Goal: Task Accomplishment & Management: Use online tool/utility

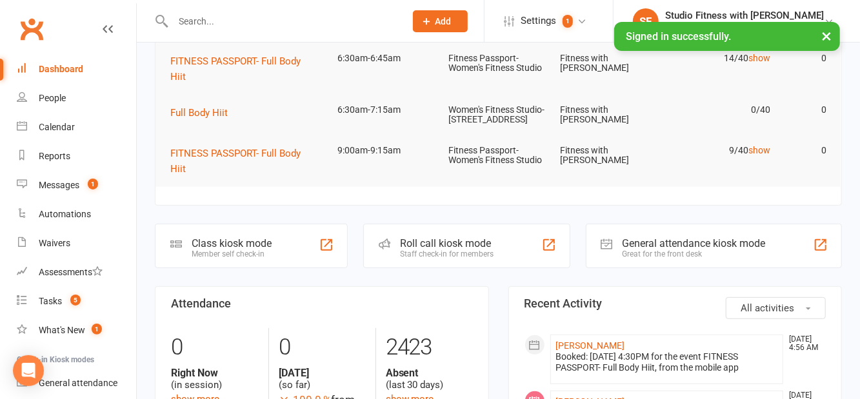
click at [262, 248] on div "Class kiosk mode Member self check-in" at bounding box center [251, 246] width 193 height 45
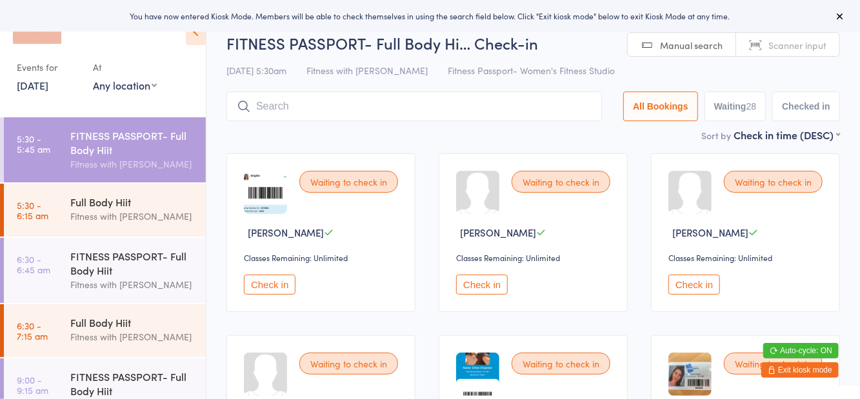
click at [650, 138] on div "Sort by Check in time (DESC) First name (ASC) First name (DESC) Last name (ASC)…" at bounding box center [533, 135] width 614 height 14
click at [729, 101] on button "Waiting 28" at bounding box center [736, 107] width 62 height 30
select select "0"
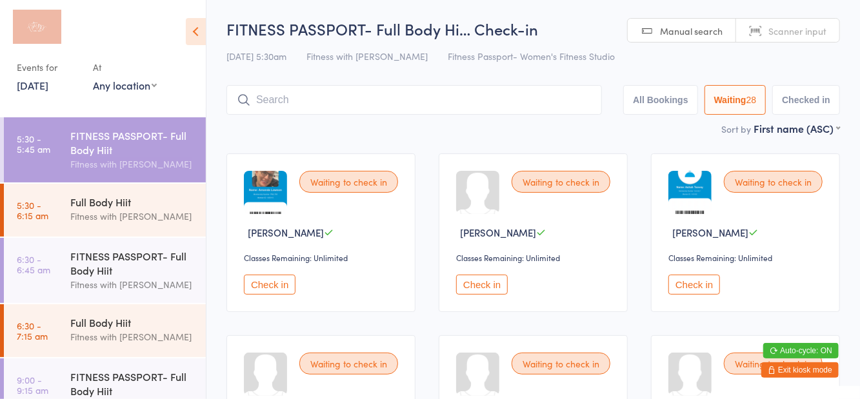
click at [139, 92] on select "Any location Women's Fitness Studio- [STREET_ADDRESS], [GEOGRAPHIC_DATA] Fitnes…" at bounding box center [125, 85] width 64 height 14
select select "1"
click at [93, 78] on select "Any location Women's Fitness Studio- [STREET_ADDRESS], [GEOGRAPHIC_DATA] Fitnes…" at bounding box center [125, 85] width 64 height 14
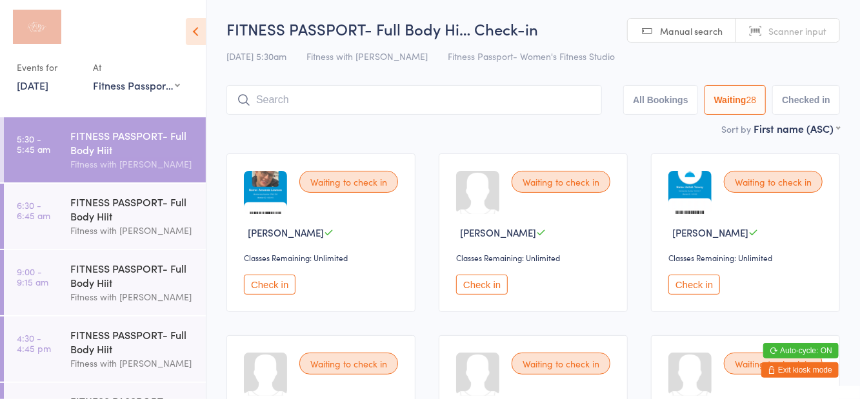
click at [696, 67] on div "[DATE] 5:30am Fitness with Zoe Fitness Passport- Women's Fitness Studio" at bounding box center [533, 56] width 614 height 21
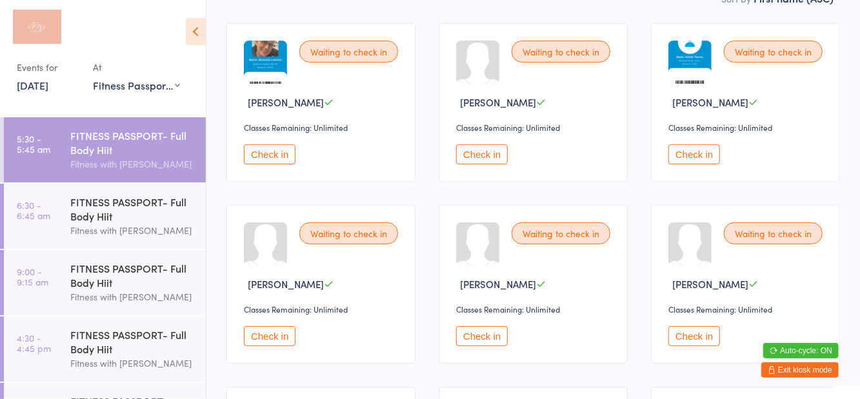
scroll to position [154, 0]
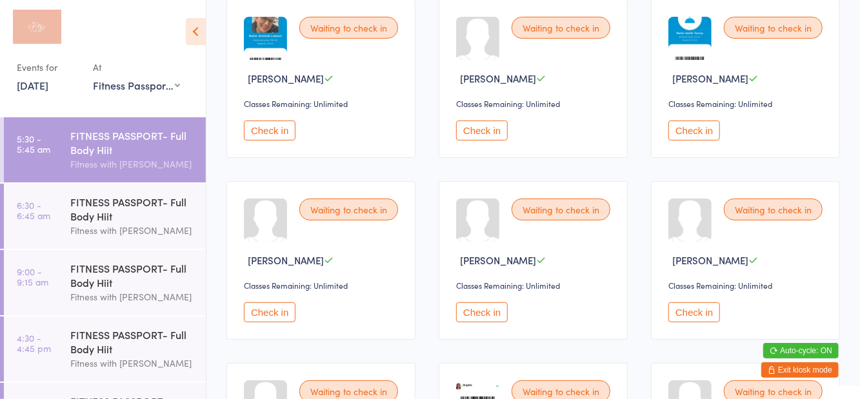
click at [490, 319] on button "Check in" at bounding box center [482, 313] width 52 height 20
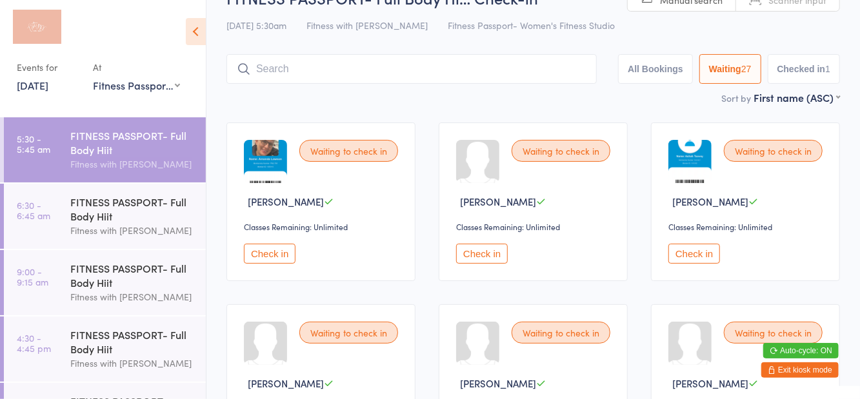
scroll to position [0, 0]
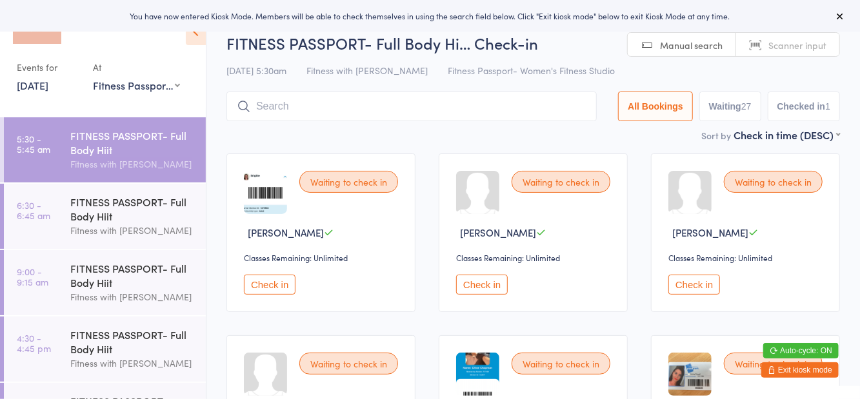
click at [728, 109] on button "Waiting 27" at bounding box center [730, 107] width 62 height 30
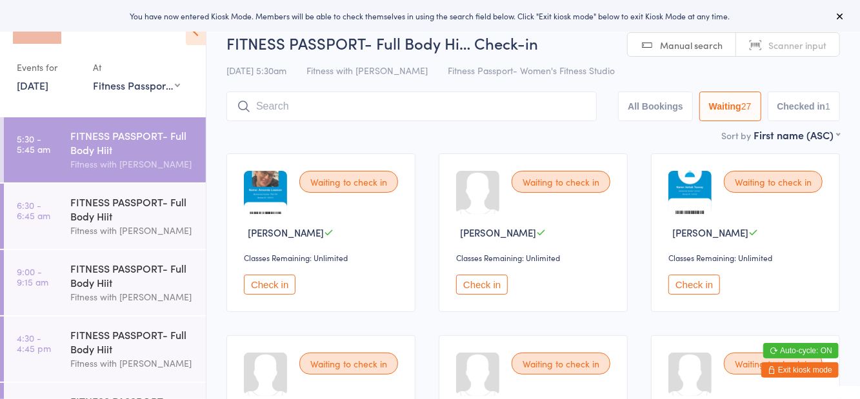
select select "0"
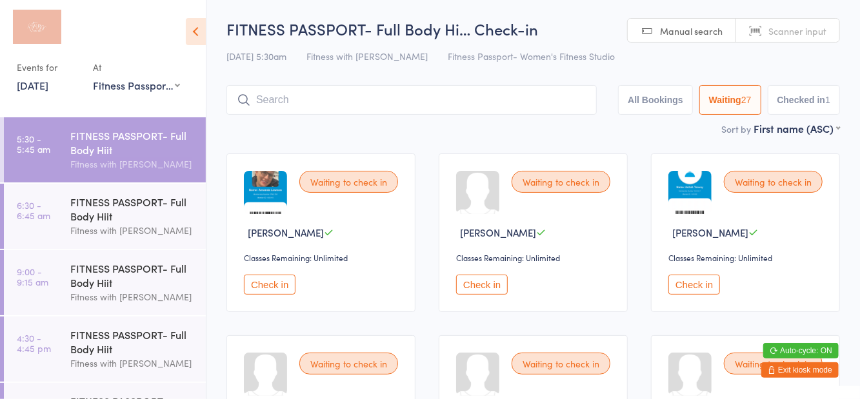
click at [194, 32] on icon at bounding box center [196, 31] width 20 height 27
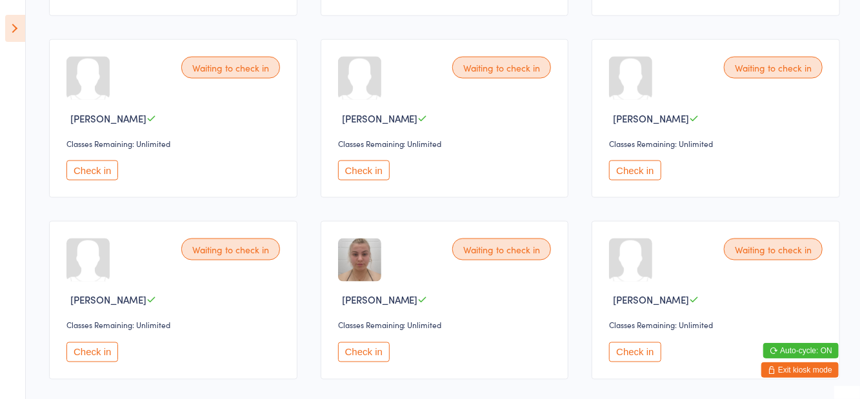
scroll to position [1025, 0]
click at [628, 174] on button "Check in" at bounding box center [635, 170] width 52 height 20
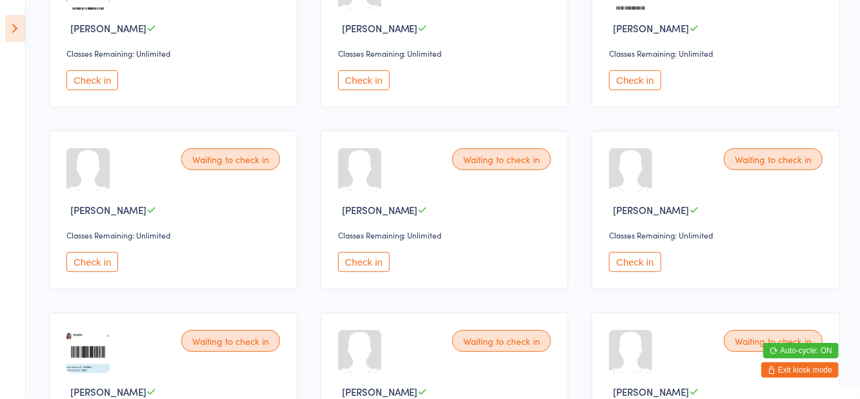
scroll to position [202, 0]
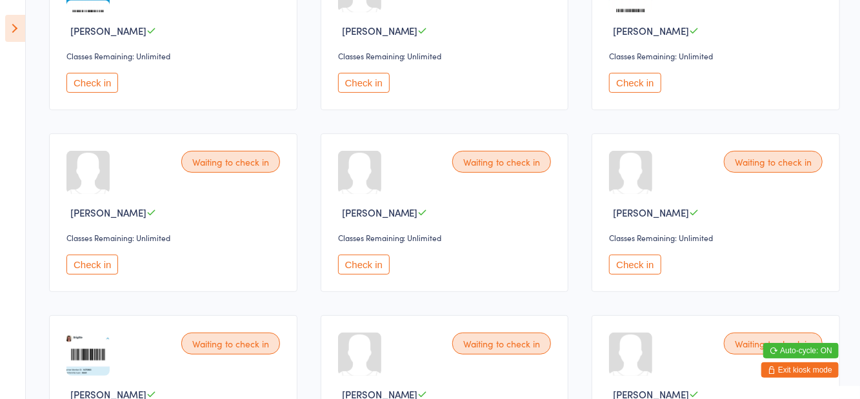
click at [365, 262] on button "Check in" at bounding box center [364, 265] width 52 height 20
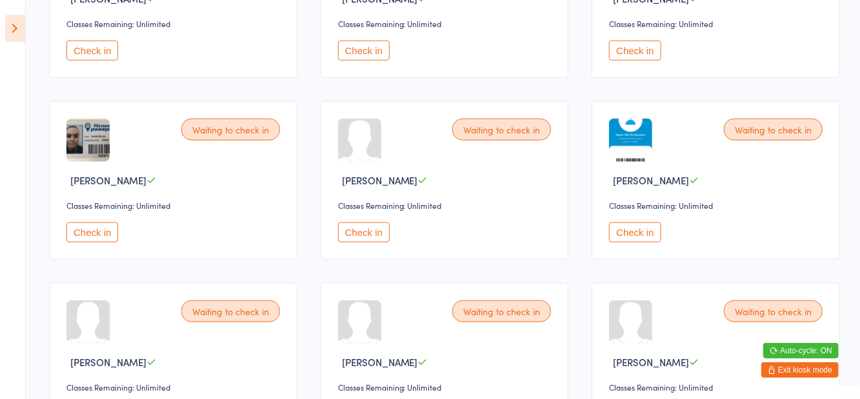
scroll to position [597, 0]
click at [652, 227] on button "Check in" at bounding box center [635, 233] width 52 height 20
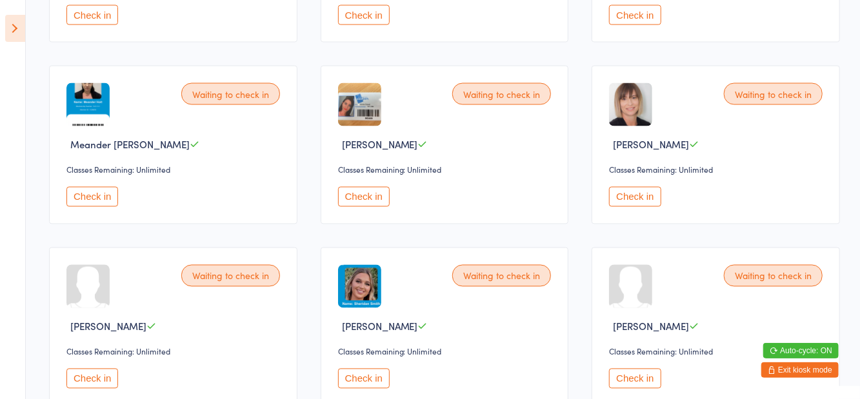
scroll to position [1210, 0]
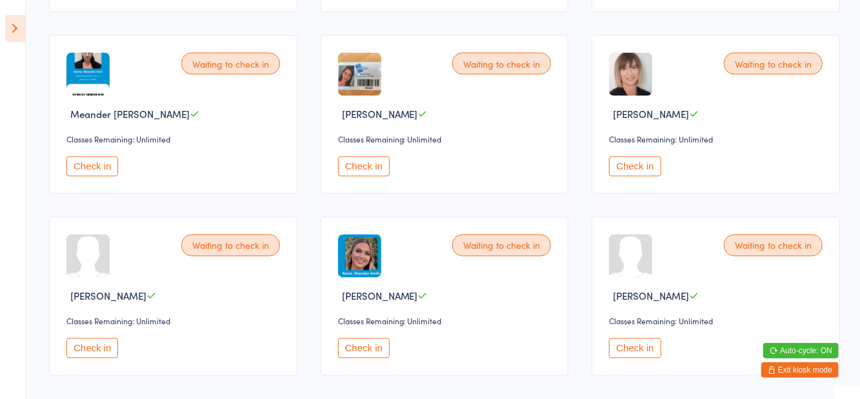
click at [108, 339] on button "Check in" at bounding box center [92, 349] width 52 height 20
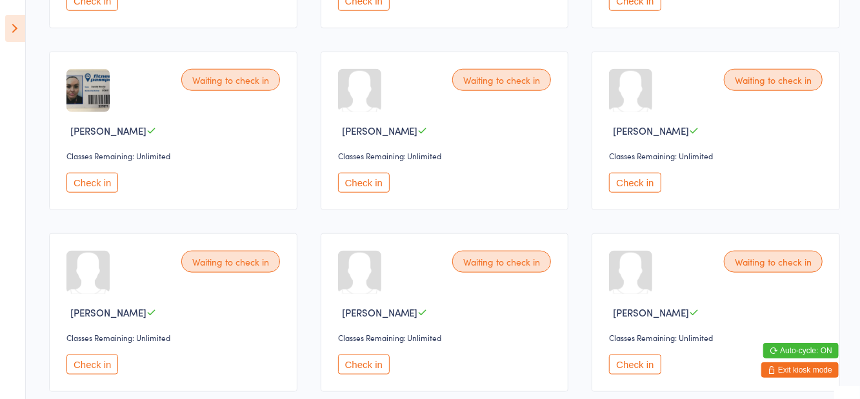
scroll to position [647, 0]
click at [630, 190] on button "Check in" at bounding box center [635, 184] width 52 height 20
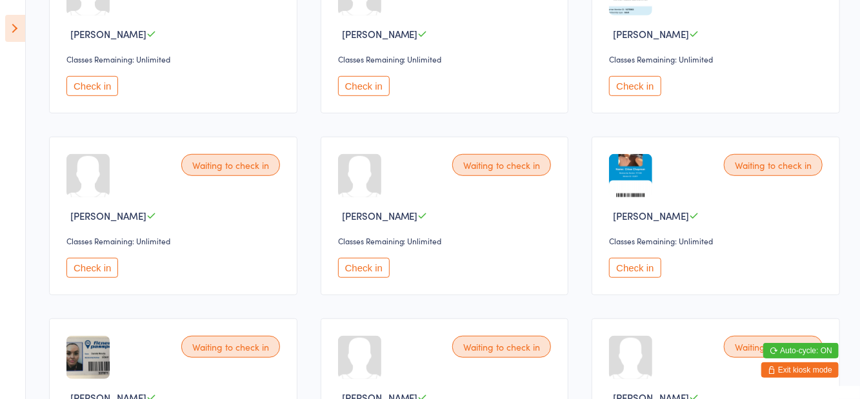
scroll to position [0, 0]
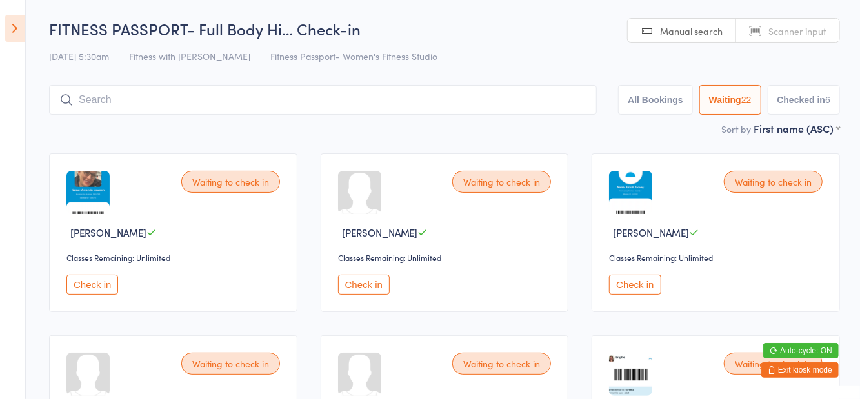
click at [102, 283] on button "Check in" at bounding box center [92, 285] width 52 height 20
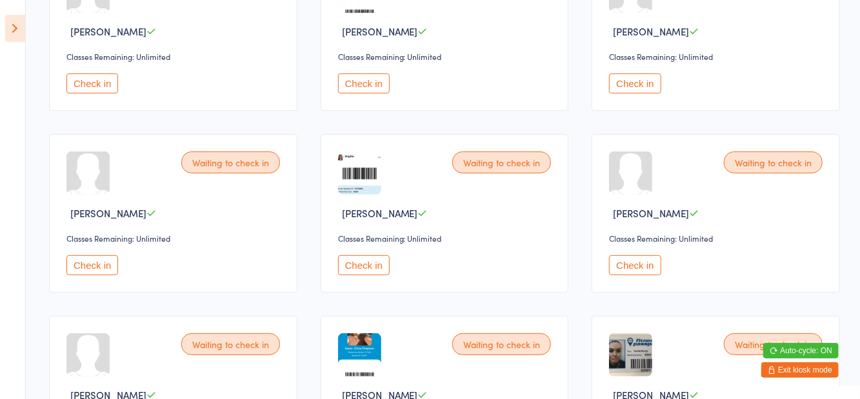
scroll to position [201, 0]
click at [375, 268] on button "Check in" at bounding box center [364, 266] width 52 height 20
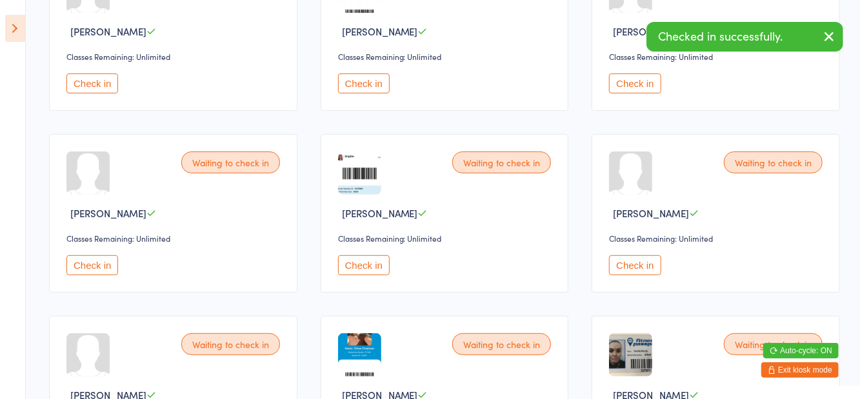
scroll to position [0, 0]
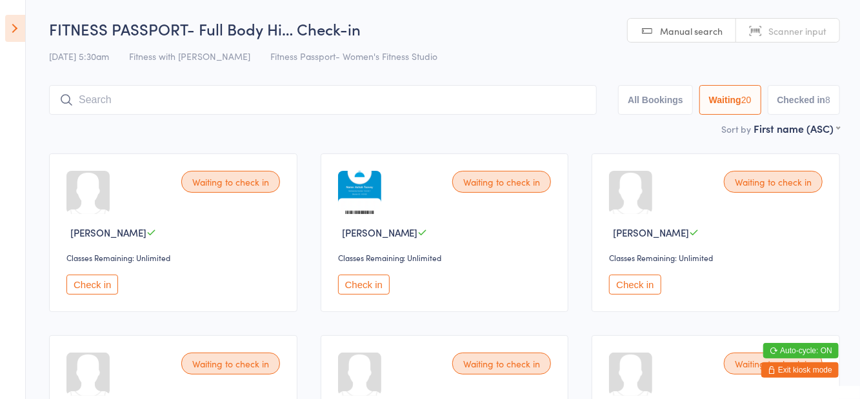
click at [588, 58] on div "[DATE] 5:30am Fitness with Zoe Fitness Passport- Women's Fitness Studio" at bounding box center [444, 56] width 791 height 21
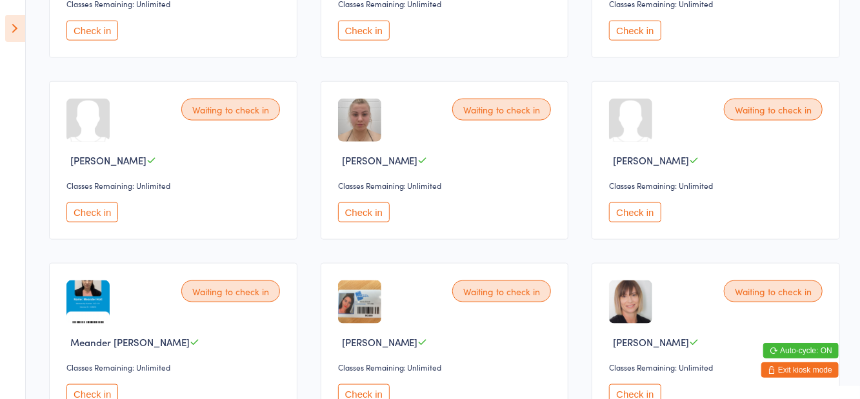
scroll to position [806, 0]
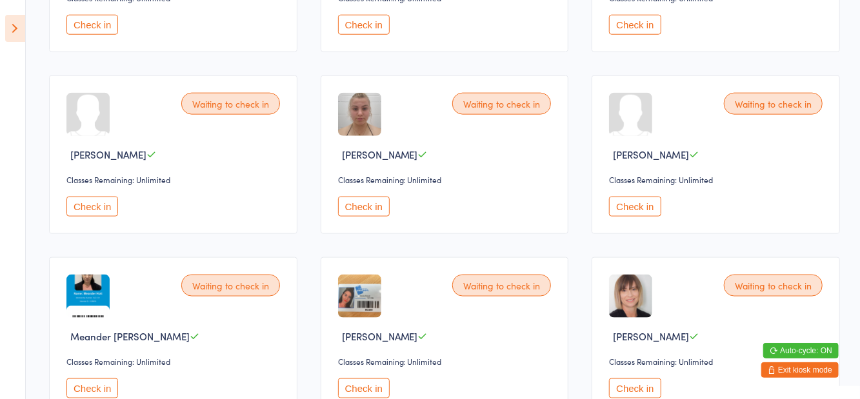
click at [84, 392] on button "Check in" at bounding box center [92, 389] width 52 height 20
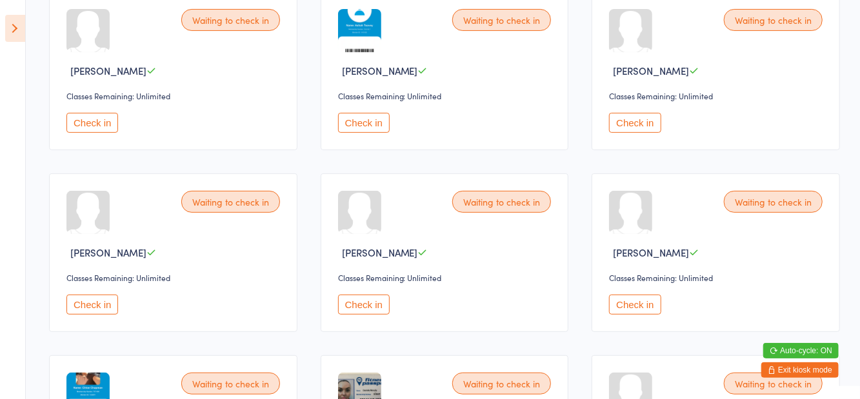
scroll to position [157, 0]
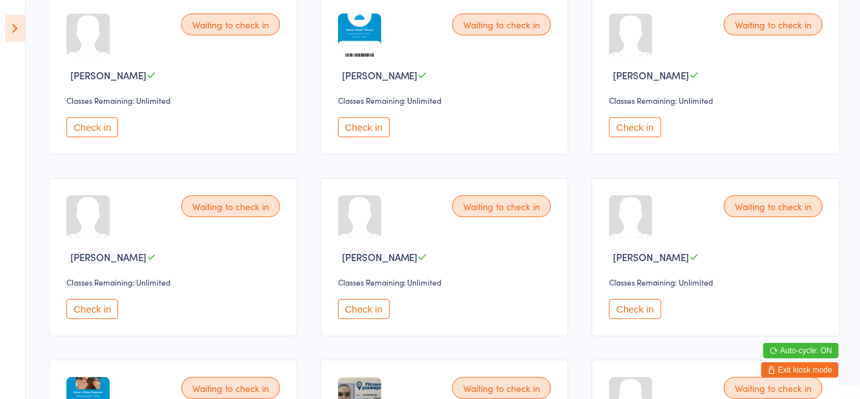
click at [98, 305] on button "Check in" at bounding box center [92, 309] width 52 height 20
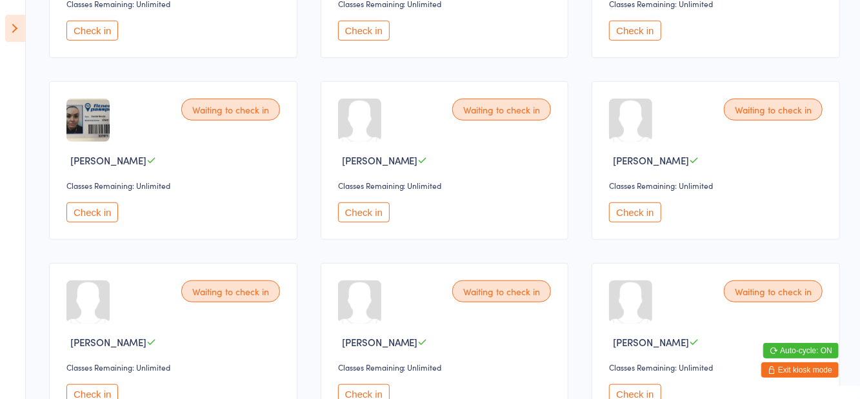
scroll to position [459, 0]
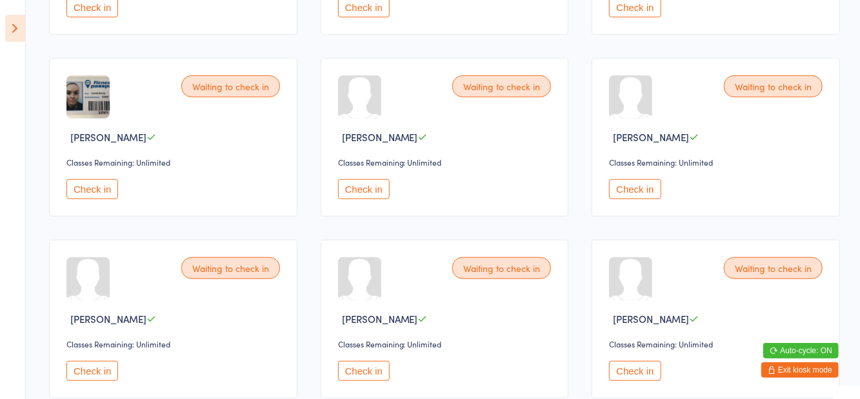
click at [370, 363] on button "Check in" at bounding box center [364, 371] width 52 height 20
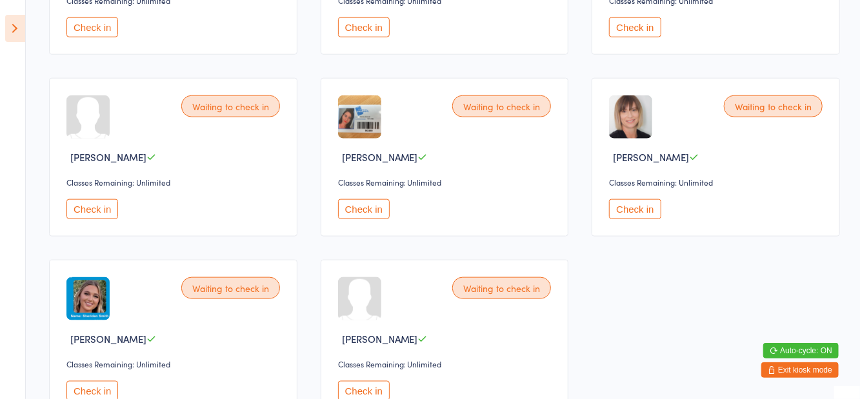
scroll to position [836, 0]
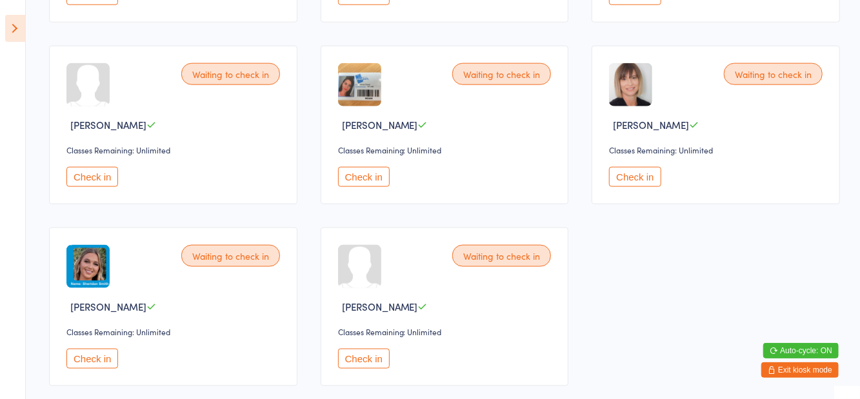
click at [111, 364] on button "Check in" at bounding box center [92, 359] width 52 height 20
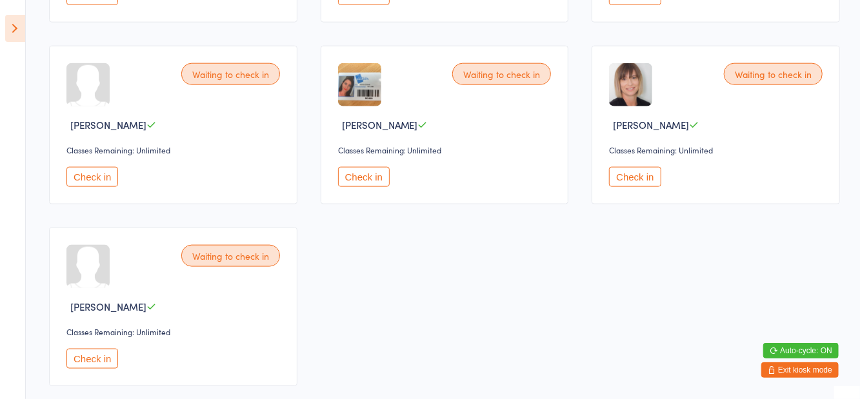
click at [627, 183] on button "Check in" at bounding box center [635, 177] width 52 height 20
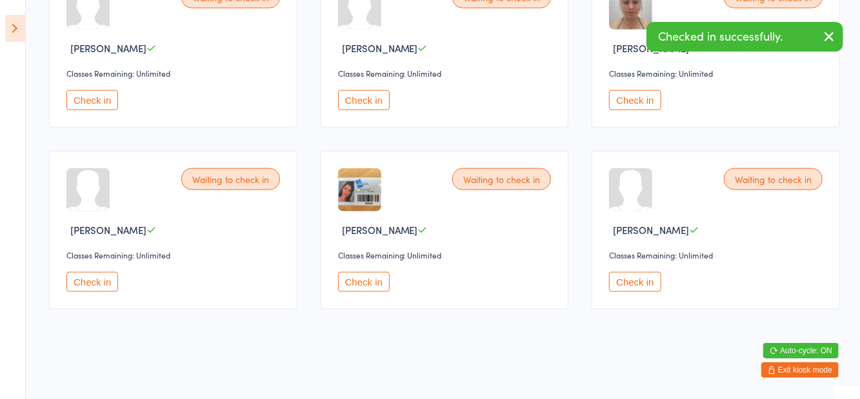
scroll to position [666, 0]
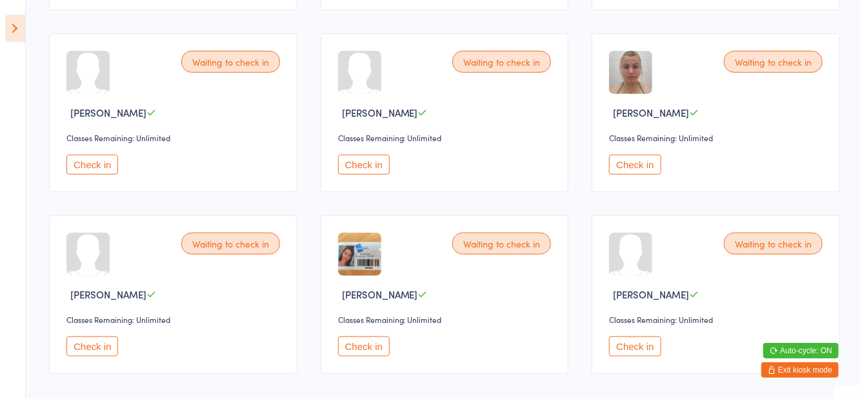
click at [648, 353] on button "Check in" at bounding box center [635, 347] width 52 height 20
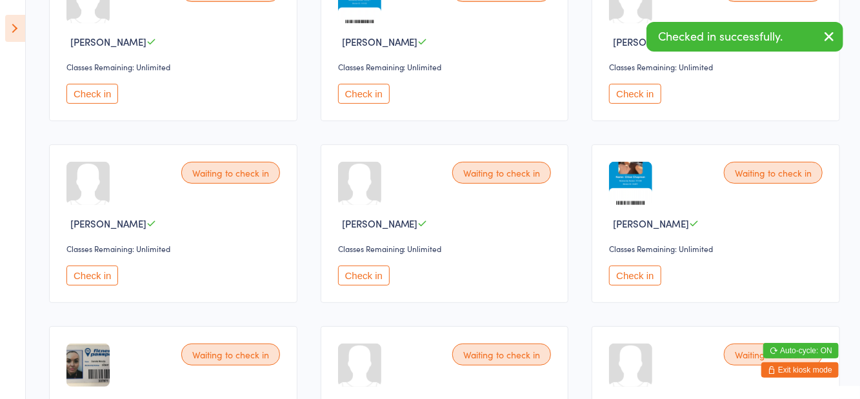
scroll to position [210, 0]
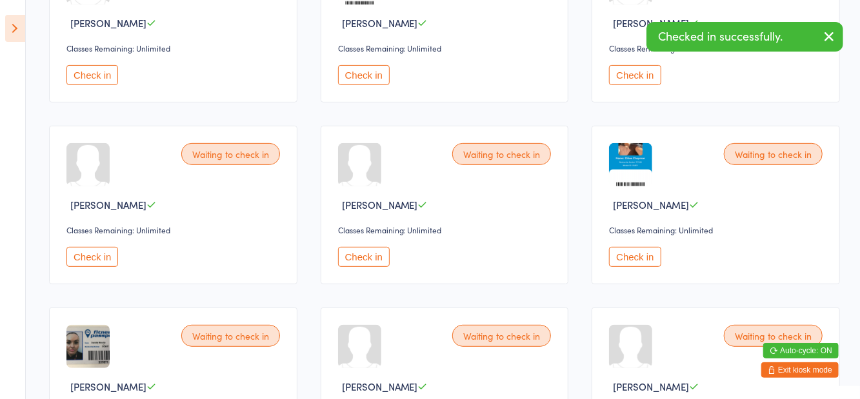
click at [354, 258] on button "Check in" at bounding box center [364, 257] width 52 height 20
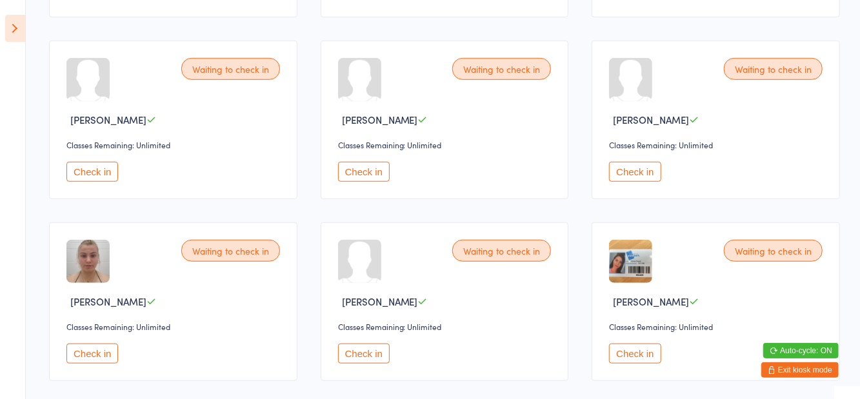
scroll to position [485, 0]
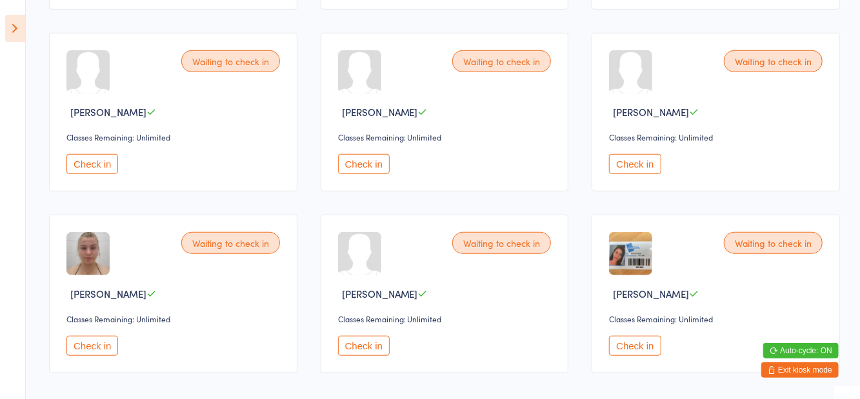
click at [635, 342] on button "Check in" at bounding box center [635, 346] width 52 height 20
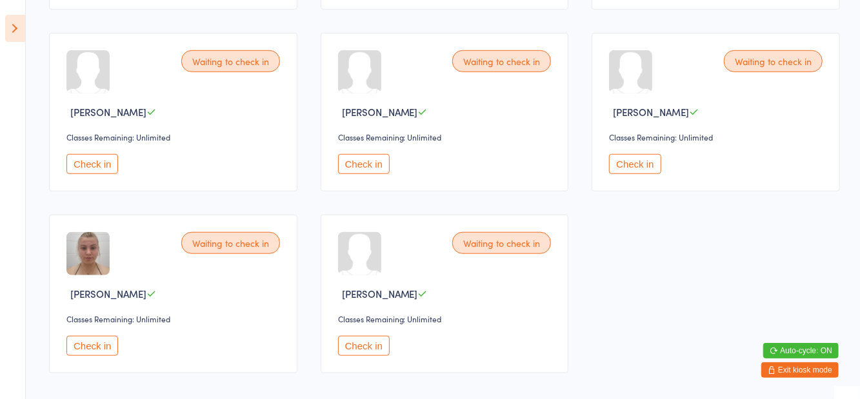
click at [12, 51] on aside "Events for 15 Sep, 2025 15 Sep, 2025 September 2025 Sun Mon Tue Wed Thu Fri Sat…" at bounding box center [13, 199] width 26 height 399
click at [8, 40] on icon at bounding box center [15, 28] width 20 height 27
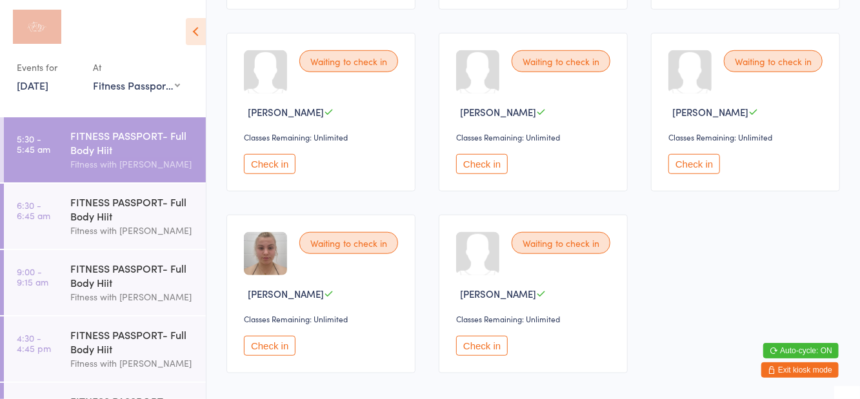
click at [135, 282] on div "FITNESS PASSPORT- Full Body Hiit" at bounding box center [132, 275] width 125 height 28
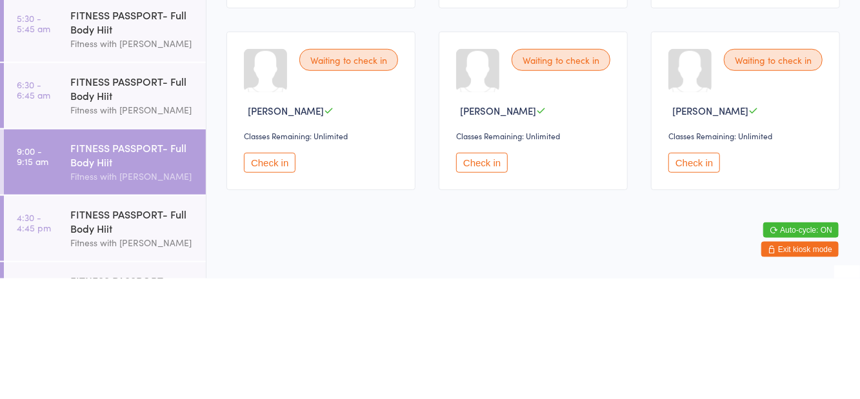
scroll to position [365, 0]
click at [161, 163] on div "Fitness with [PERSON_NAME]" at bounding box center [132, 164] width 125 height 15
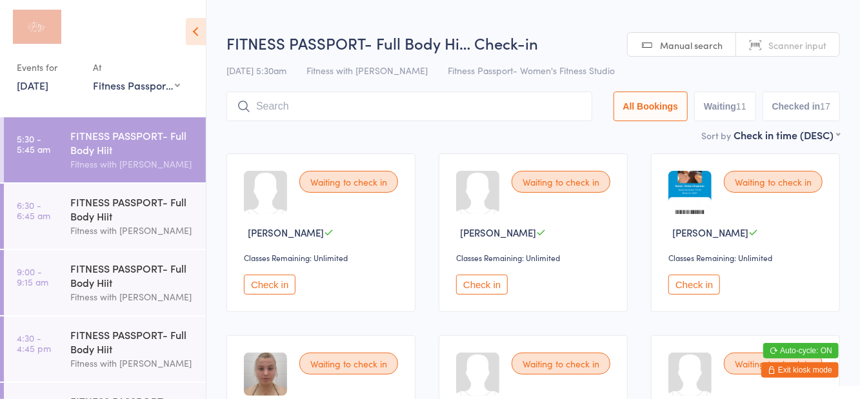
click at [741, 111] on div "11" at bounding box center [741, 106] width 10 height 10
select select "0"
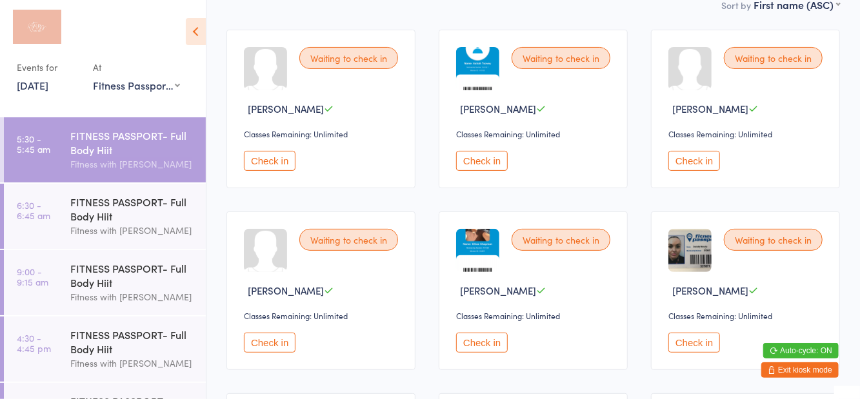
scroll to position [133, 0]
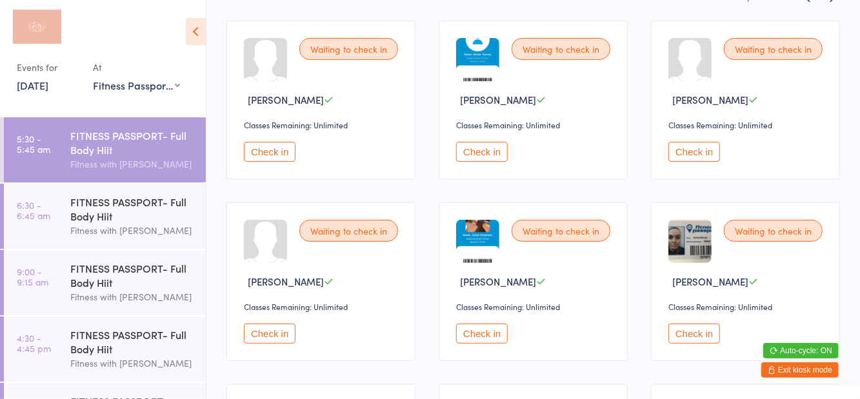
click at [484, 332] on button "Check in" at bounding box center [482, 334] width 52 height 20
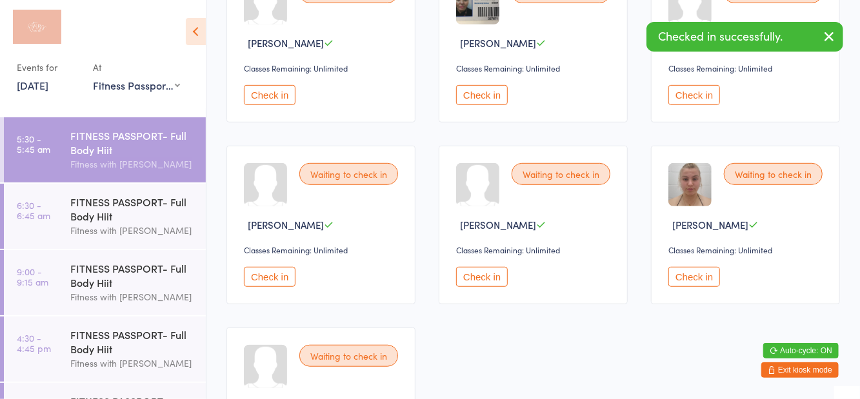
scroll to position [385, 0]
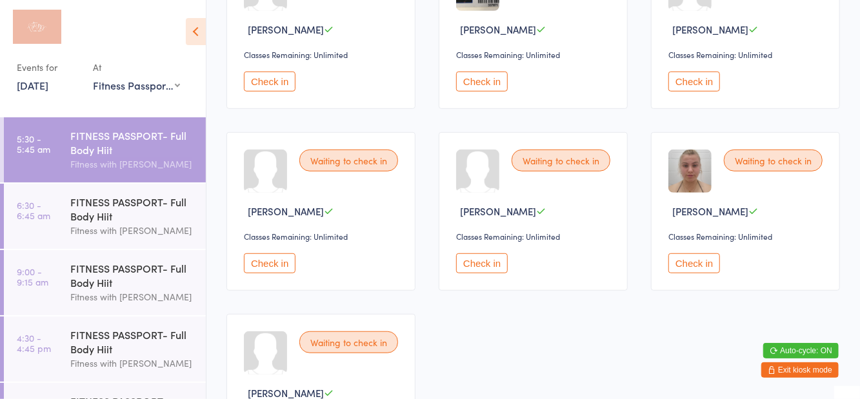
click at [483, 261] on button "Check in" at bounding box center [482, 264] width 52 height 20
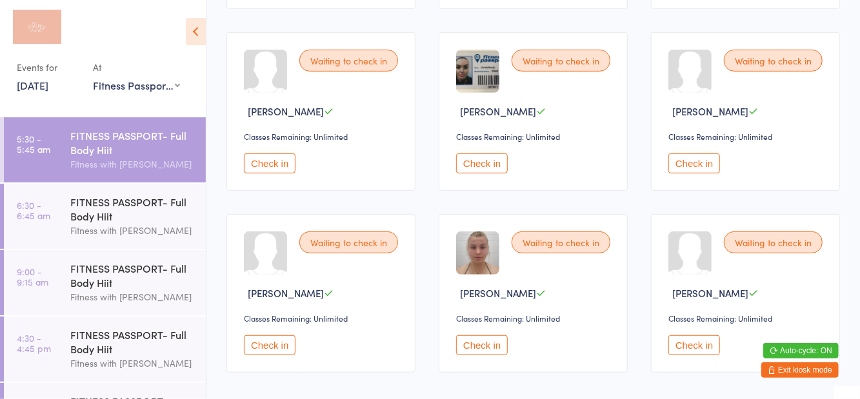
scroll to position [0, 0]
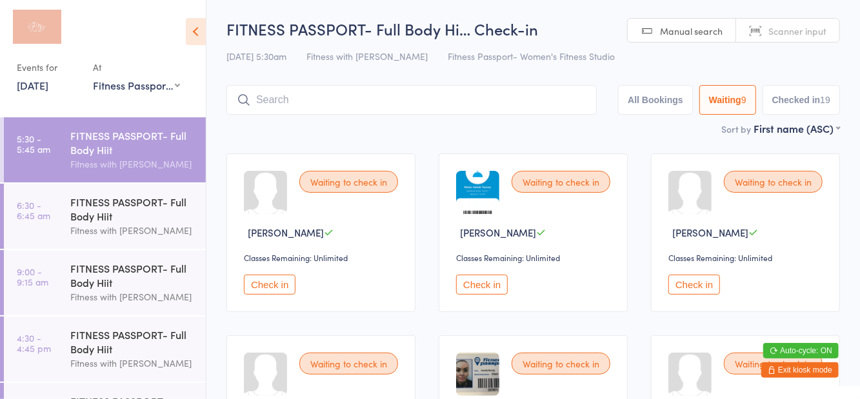
click at [138, 225] on div "Fitness with [PERSON_NAME]" at bounding box center [132, 230] width 125 height 15
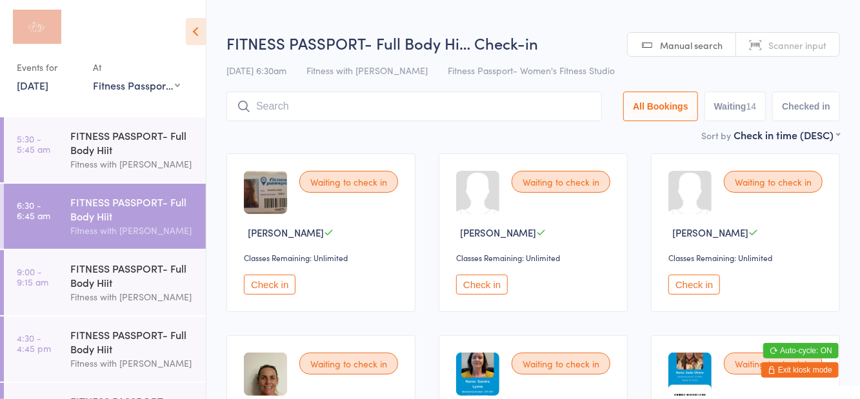
click at [594, 35] on h2 "FITNESS PASSPORT- Full Body Hi… Check-in" at bounding box center [533, 42] width 614 height 21
click at [143, 150] on div "FITNESS PASSPORT- Full Body Hiit" at bounding box center [132, 142] width 125 height 28
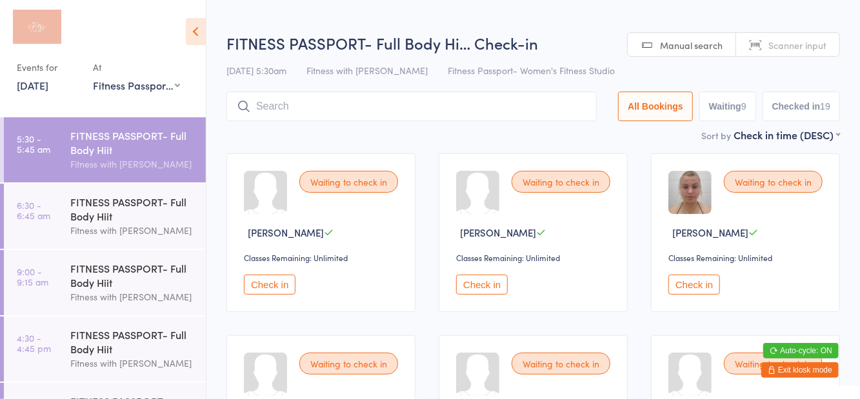
click at [585, 48] on h2 "FITNESS PASSPORT- Full Body Hi… Check-in" at bounding box center [533, 42] width 614 height 21
click at [736, 118] on button "Waiting 9" at bounding box center [727, 107] width 57 height 30
select select "0"
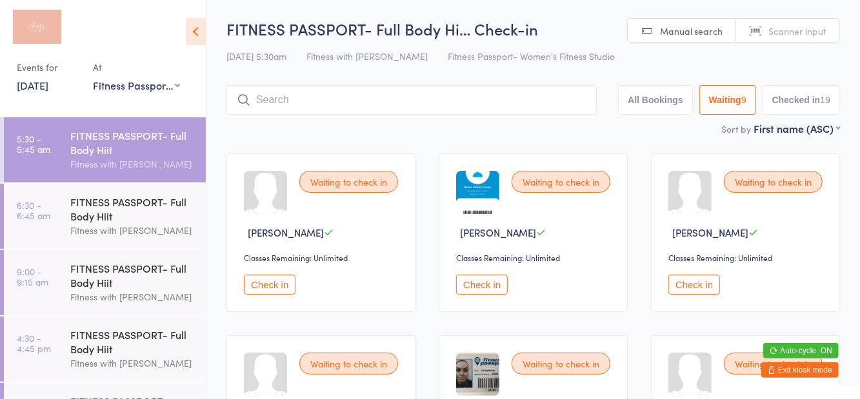
click at [470, 288] on button "Check in" at bounding box center [482, 285] width 52 height 20
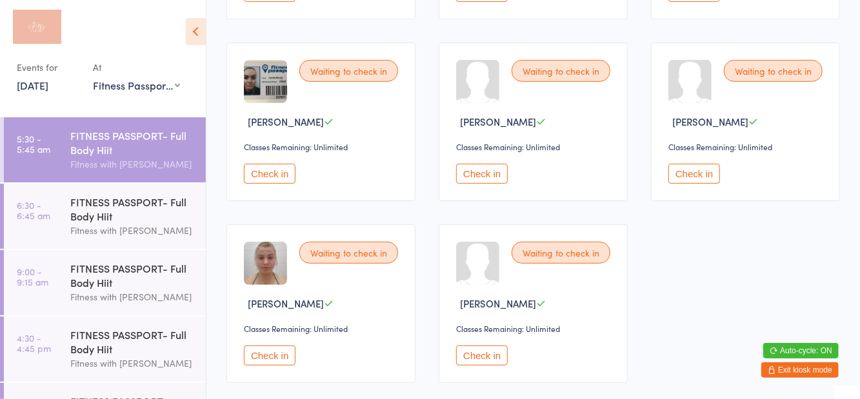
scroll to position [303, 0]
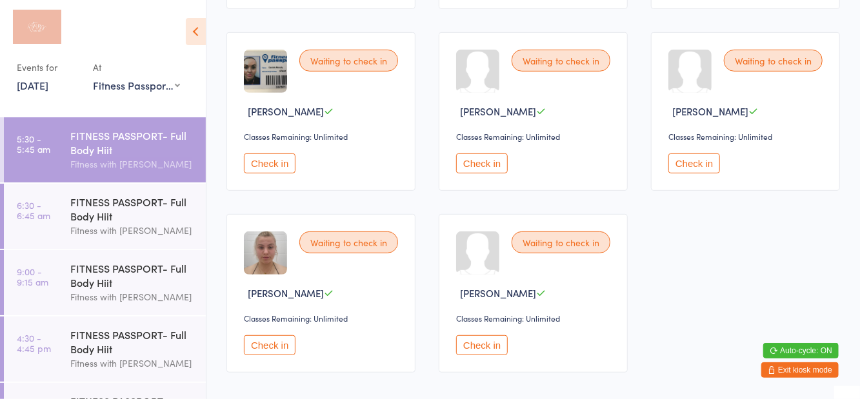
click at [493, 346] on button "Check in" at bounding box center [482, 346] width 52 height 20
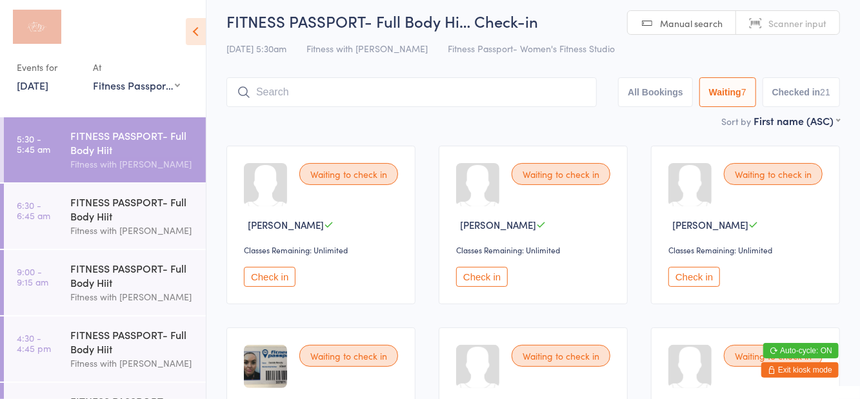
scroll to position [14, 0]
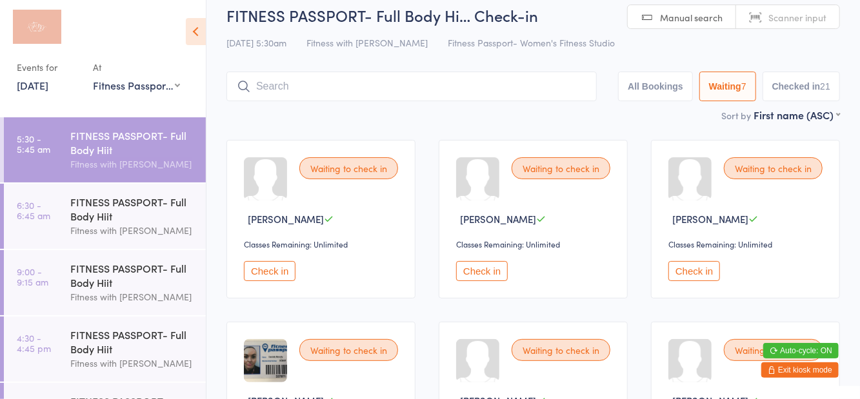
click at [703, 268] on button "Check in" at bounding box center [694, 271] width 52 height 20
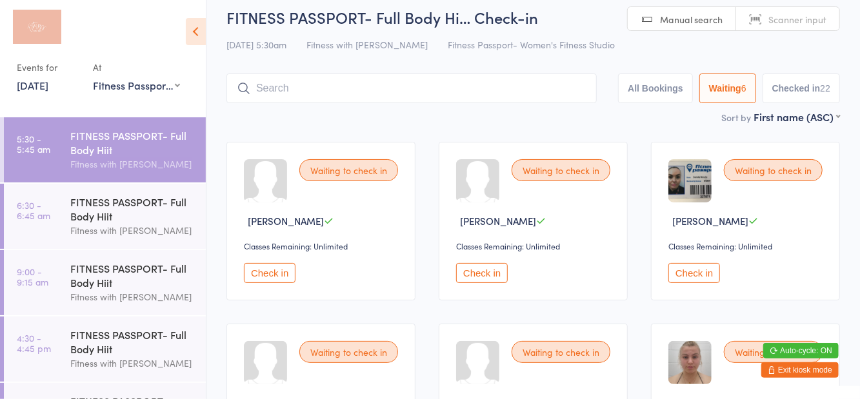
scroll to position [0, 0]
